Goal: Browse casually

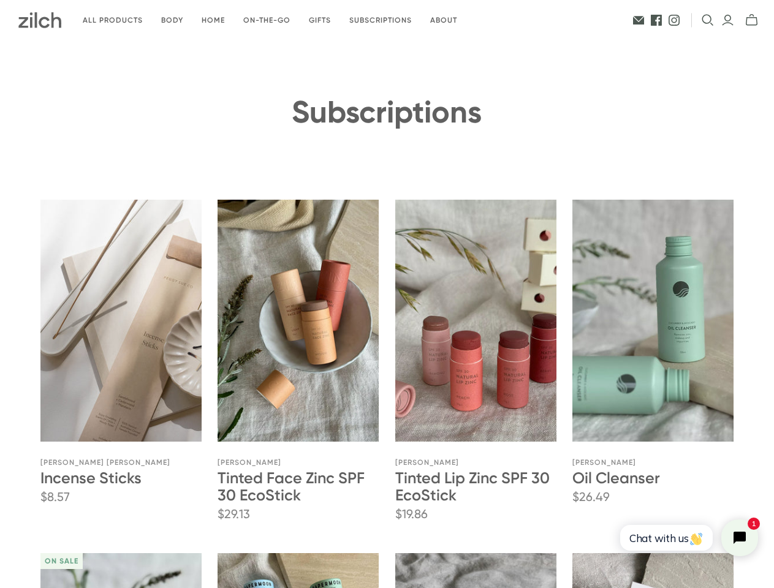
click at [708, 20] on icon "Open search" at bounding box center [708, 20] width 12 height 12
click at [753, 20] on icon "Close search" at bounding box center [757, 19] width 9 height 9
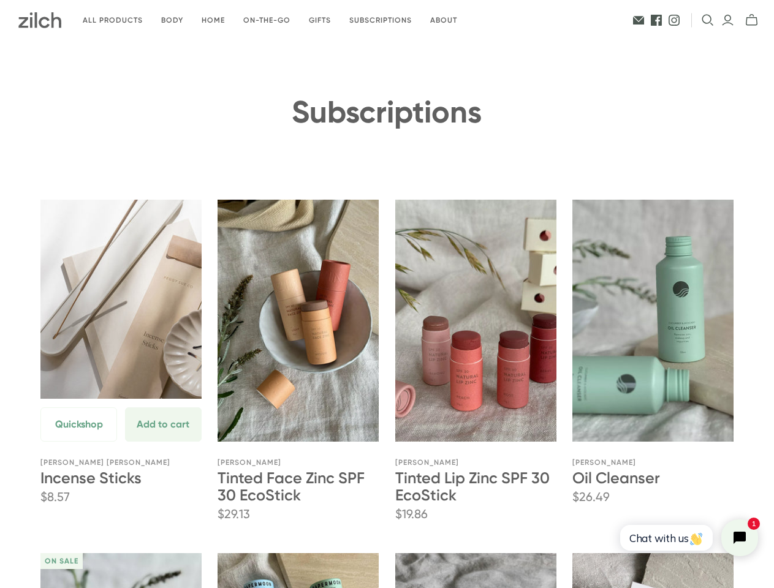
click at [78, 442] on button "Quickshop" at bounding box center [78, 425] width 77 height 34
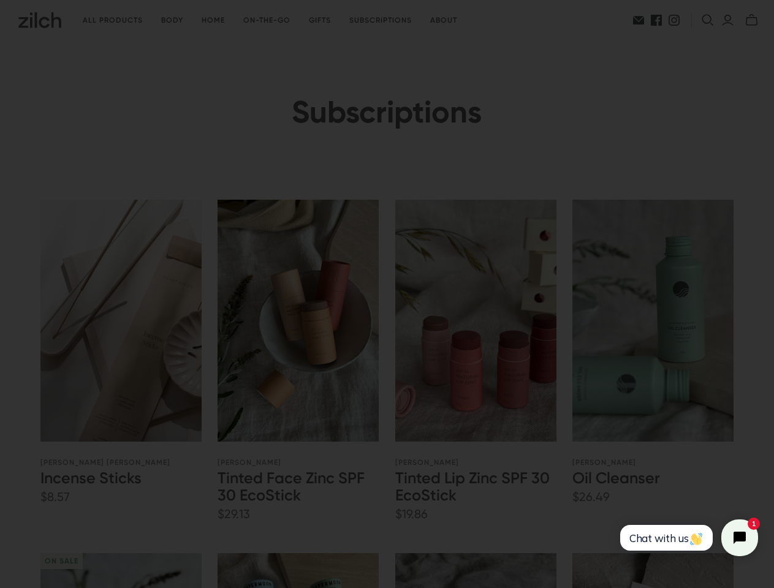
click at [162, 468] on section at bounding box center [387, 294] width 774 height 588
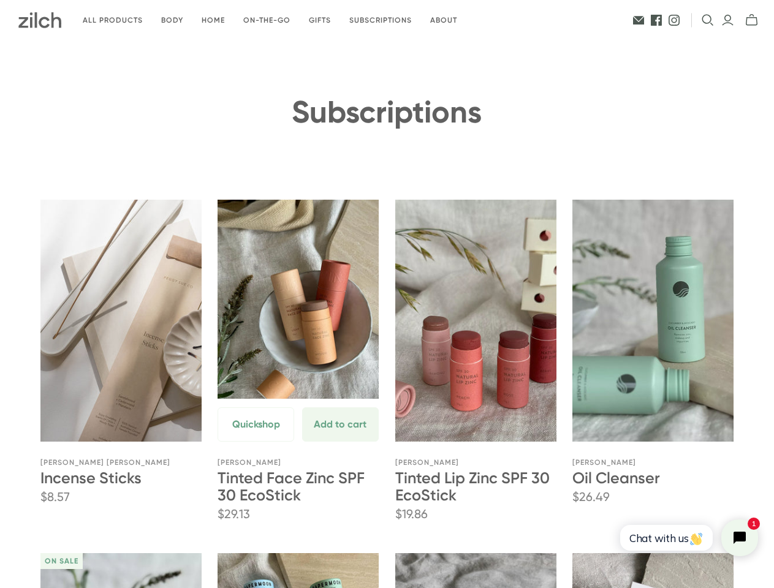
click at [256, 442] on button "Quickshop" at bounding box center [256, 425] width 77 height 34
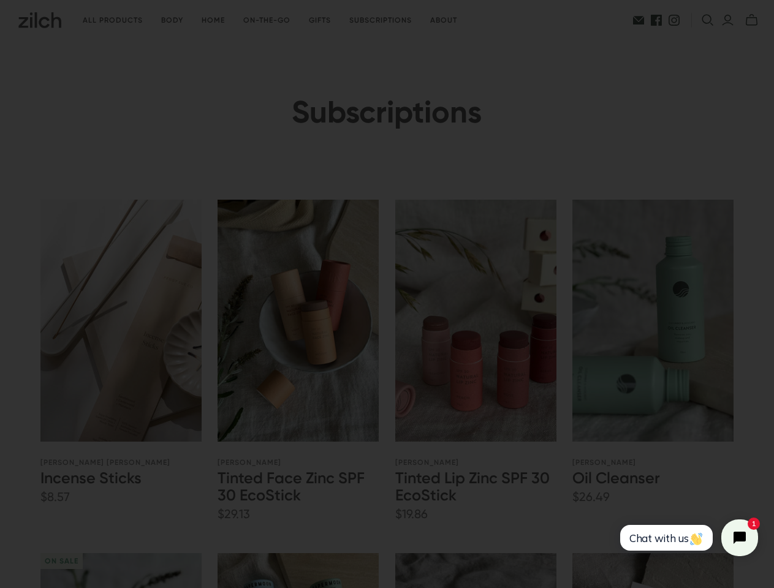
click at [340, 468] on section at bounding box center [387, 294] width 774 height 588
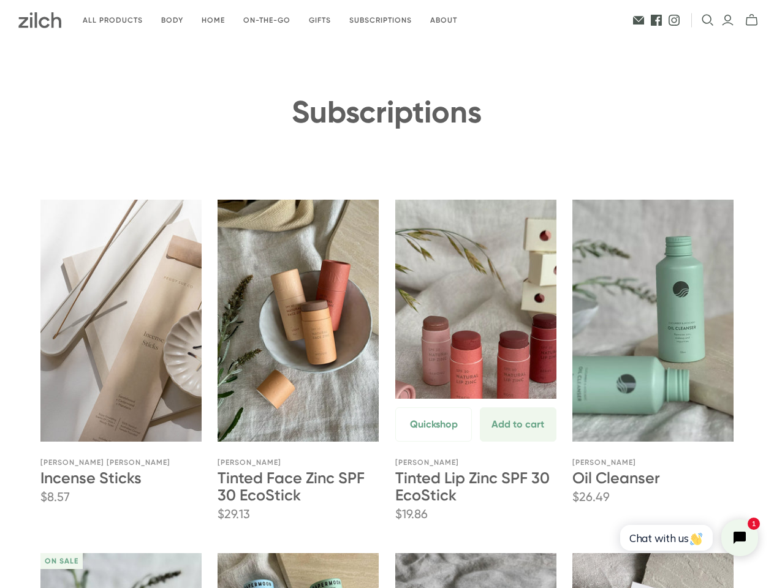
click at [433, 442] on button "Quickshop" at bounding box center [433, 425] width 77 height 34
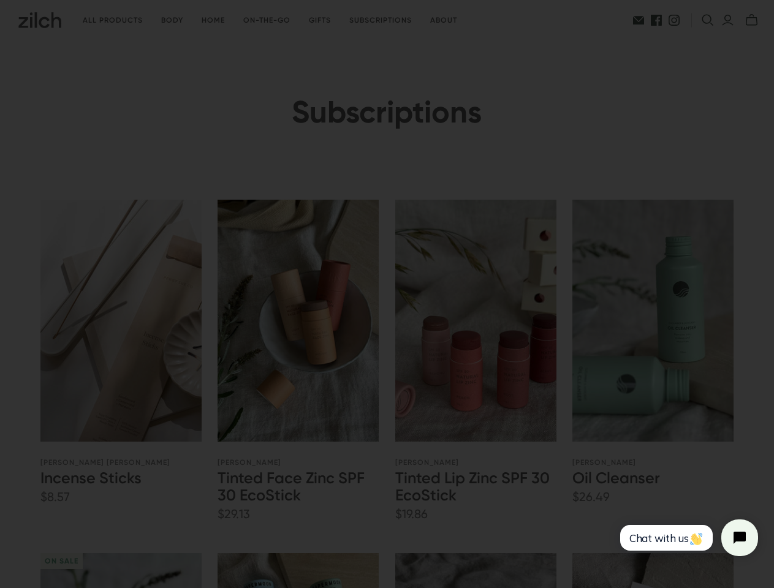
click at [517, 468] on section at bounding box center [387, 294] width 774 height 588
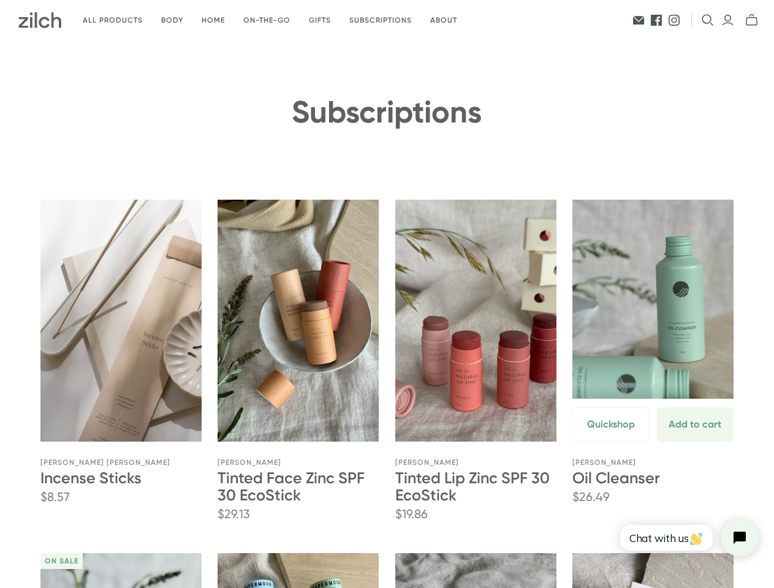
click at [610, 442] on button "Quickshop" at bounding box center [610, 425] width 77 height 34
